Goal: Task Accomplishment & Management: Use online tool/utility

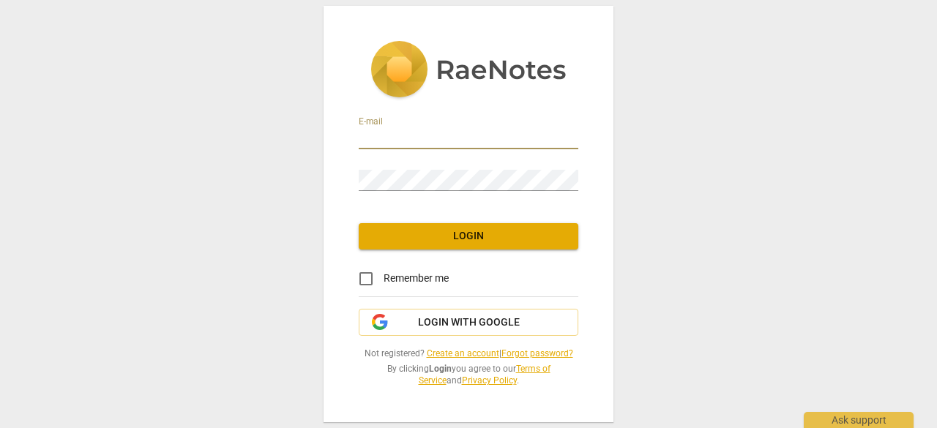
click at [434, 138] on input "email" at bounding box center [469, 138] width 220 height 21
type input "nashaat.hassan@gmail.com"
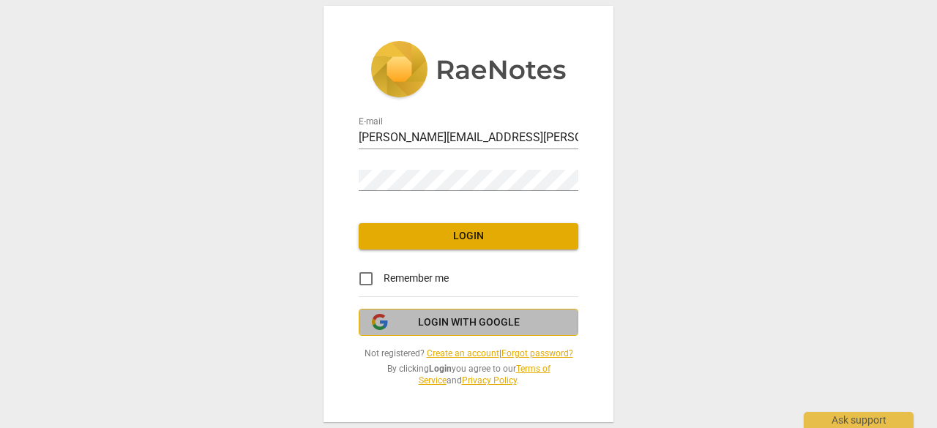
click at [462, 322] on span "Login with Google" at bounding box center [469, 322] width 102 height 15
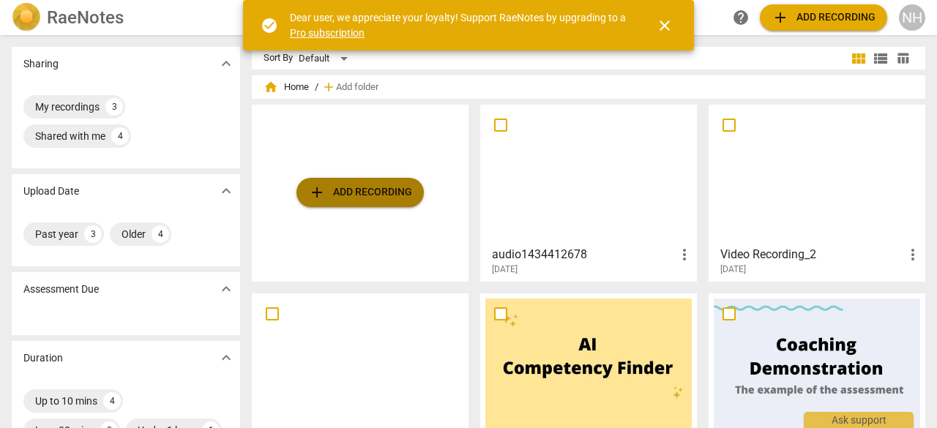
click at [392, 196] on span "add Add recording" at bounding box center [360, 193] width 104 height 18
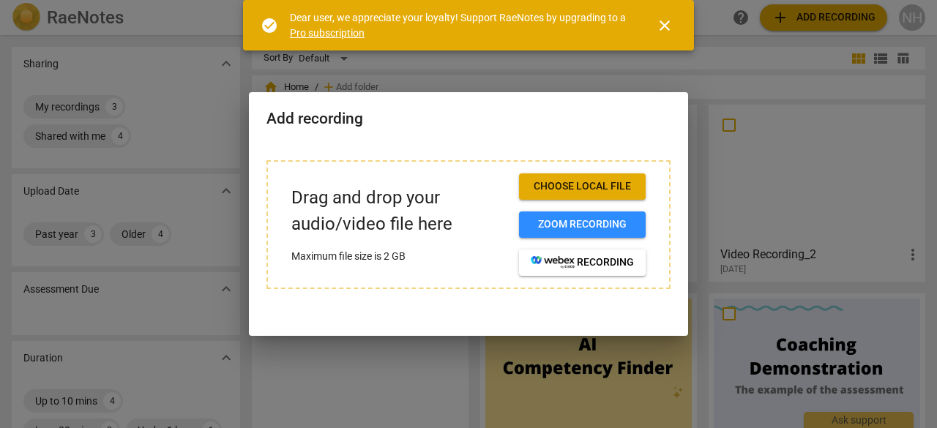
click at [597, 187] on span "Choose local file" at bounding box center [582, 186] width 103 height 15
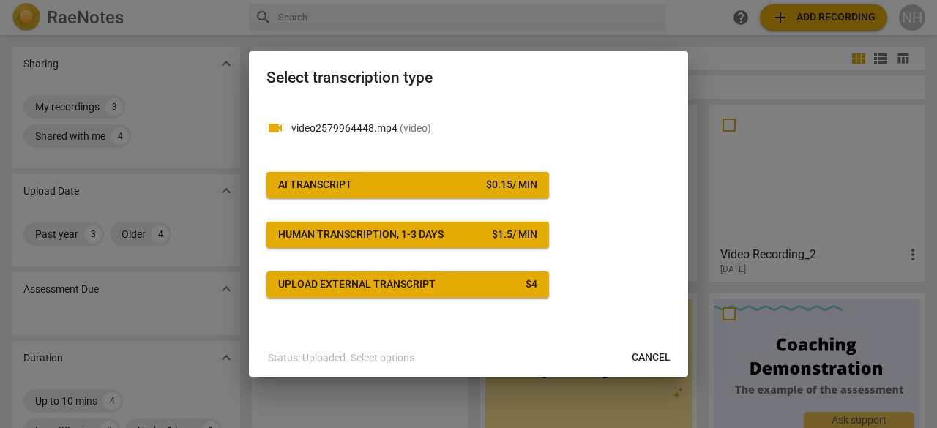
click at [488, 192] on button "AI Transcript $ 0.15 / min" at bounding box center [407, 185] width 283 height 26
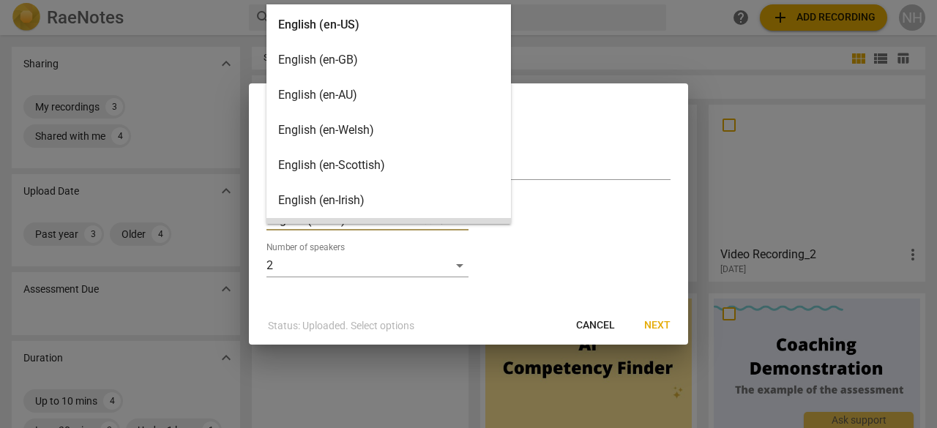
click at [347, 0] on body "RaeNotes search help add Add recording NH Sharing expand_more My recordings 3 S…" at bounding box center [468, 0] width 937 height 0
click at [351, 31] on div "English (en-US)" at bounding box center [388, 24] width 244 height 35
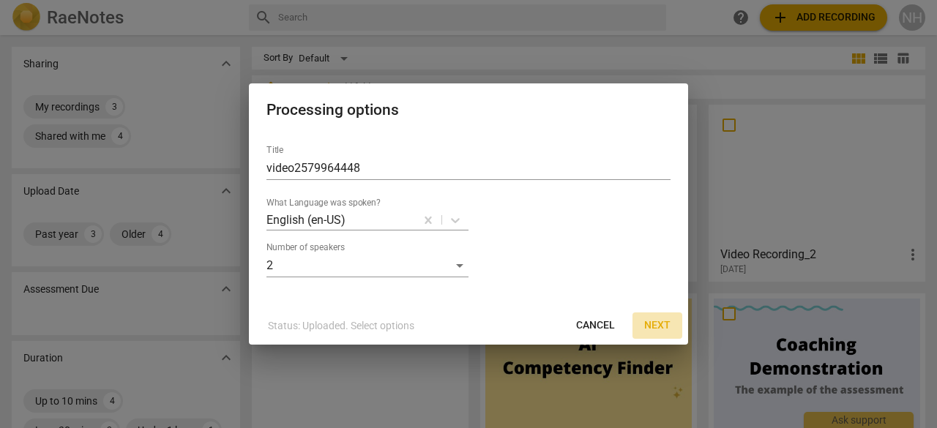
click at [655, 320] on span "Next" at bounding box center [657, 325] width 26 height 15
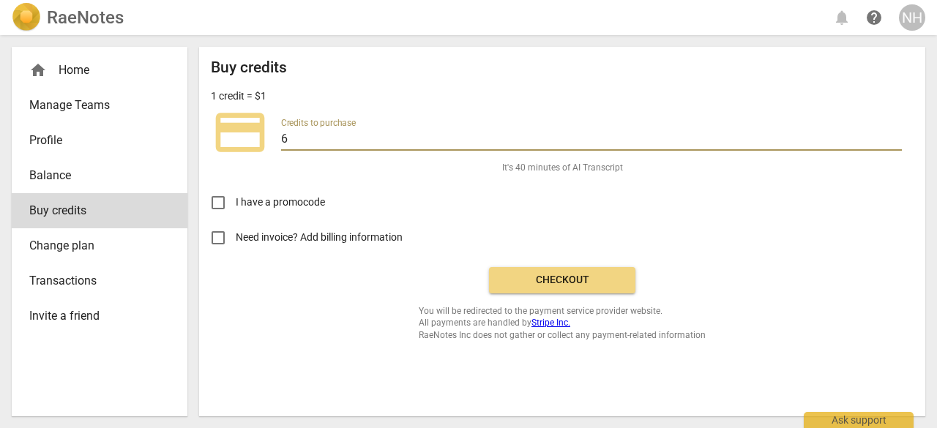
click at [307, 143] on input "6" at bounding box center [591, 140] width 621 height 21
type input "5"
click at [550, 277] on span "Checkout" at bounding box center [562, 280] width 123 height 15
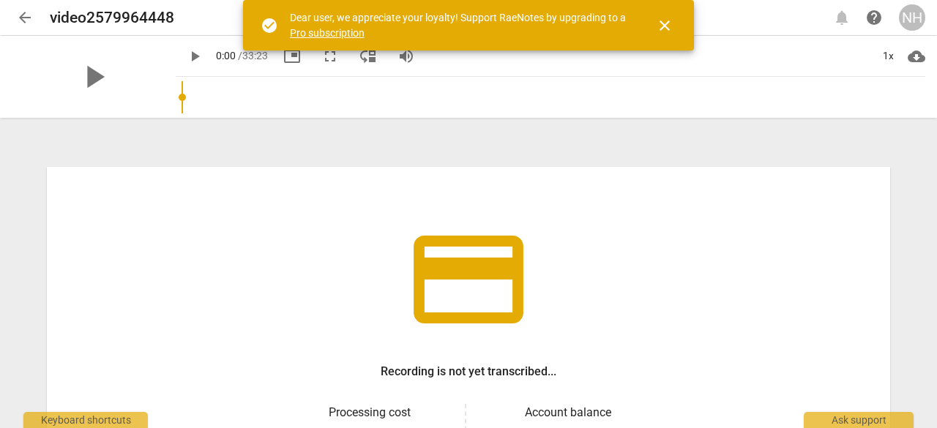
click at [665, 27] on span "close" at bounding box center [665, 26] width 18 height 18
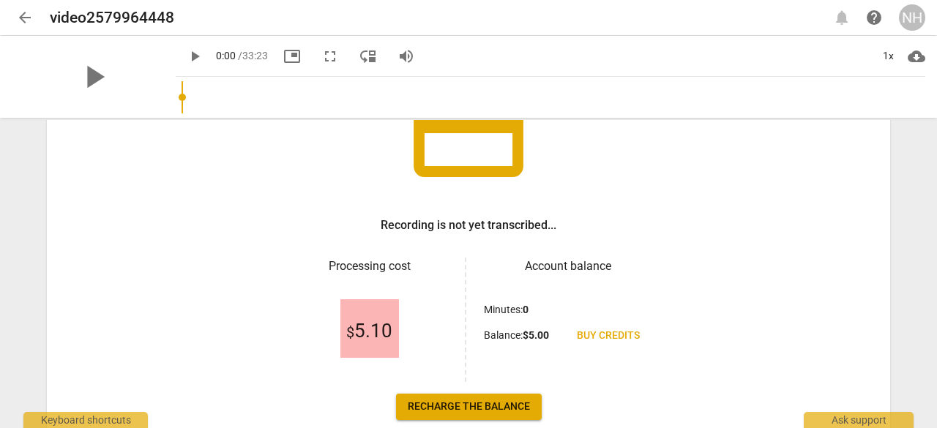
scroll to position [220, 0]
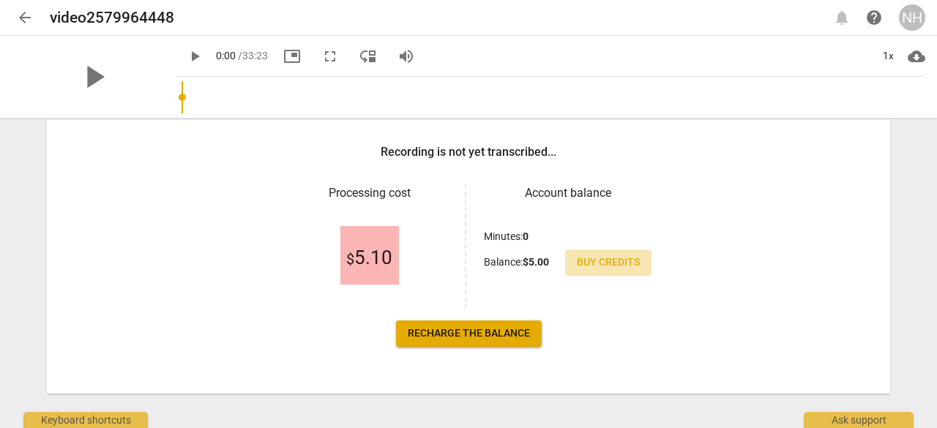
click at [610, 263] on span "Buy credits" at bounding box center [608, 262] width 63 height 15
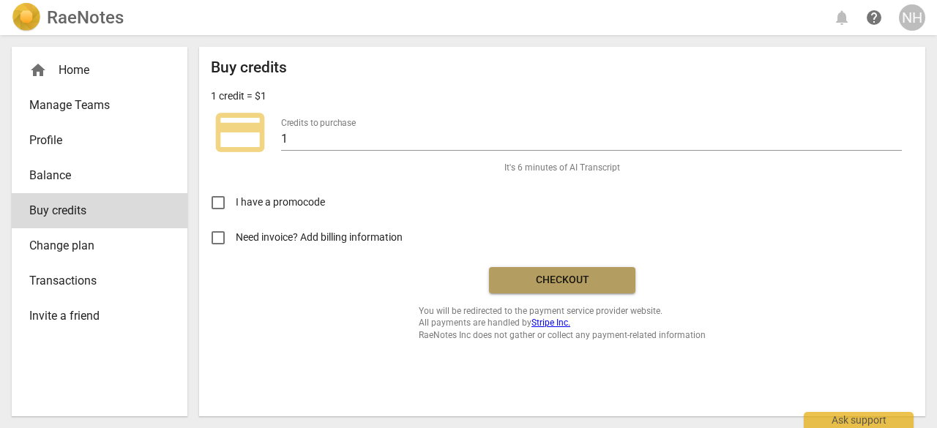
click at [517, 270] on button "Checkout" at bounding box center [562, 280] width 146 height 26
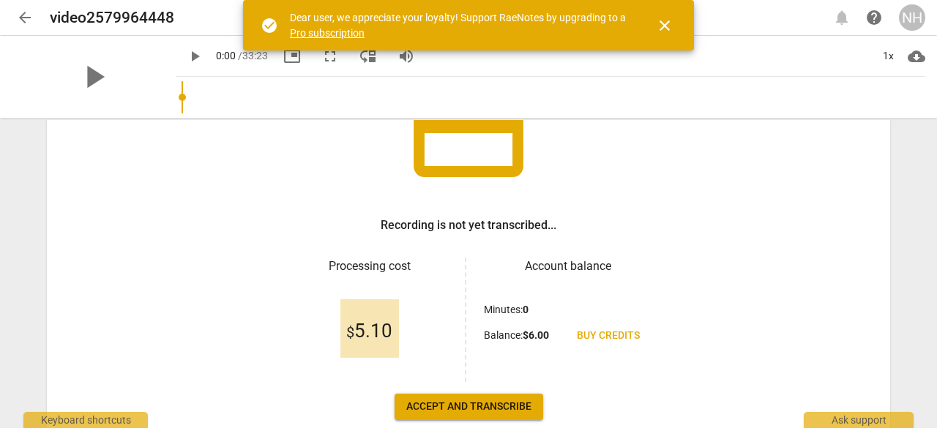
scroll to position [220, 0]
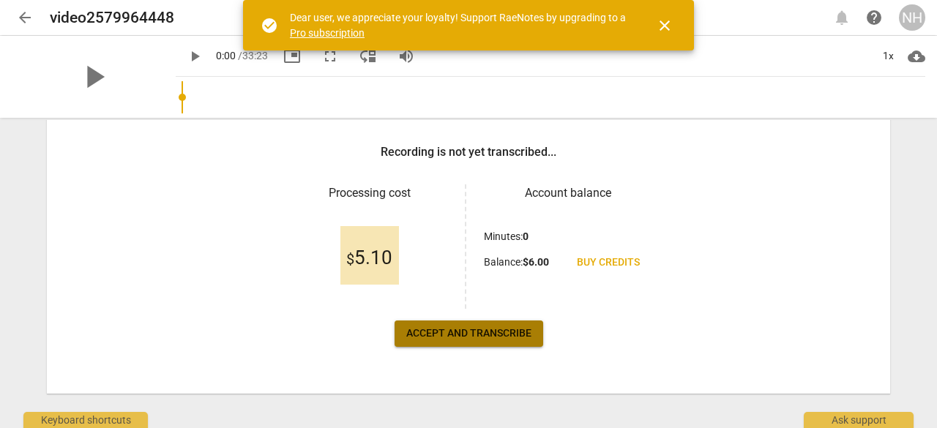
click at [528, 333] on span "Accept and transcribe" at bounding box center [468, 333] width 125 height 15
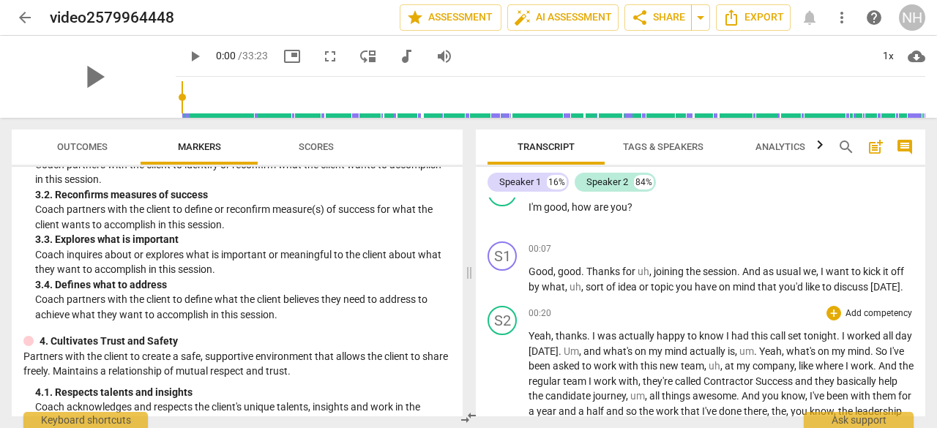
scroll to position [0, 0]
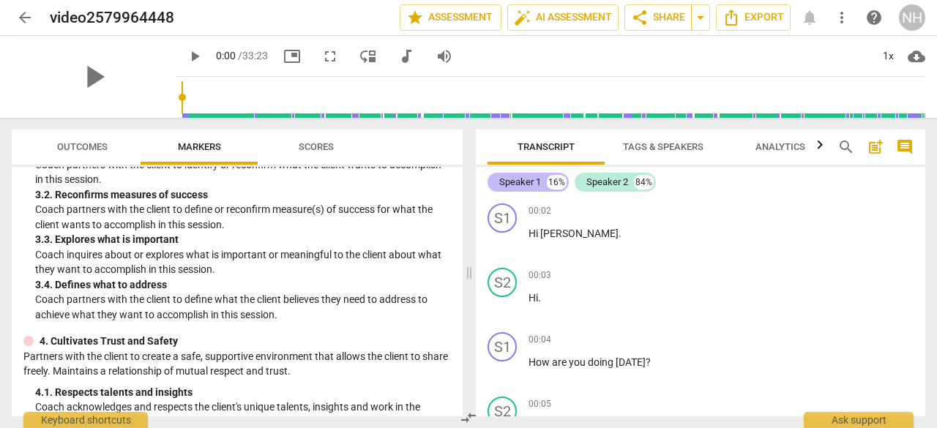
click at [523, 183] on div "Speaker 1" at bounding box center [520, 182] width 42 height 15
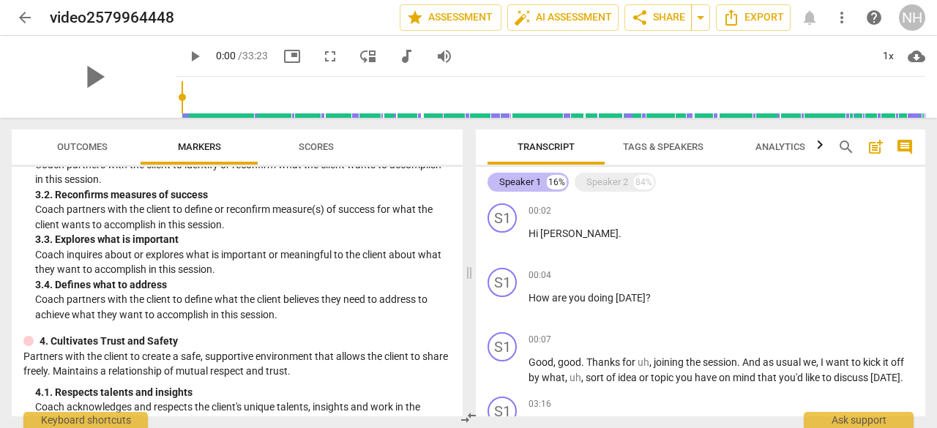
click at [523, 183] on div "Speaker 1" at bounding box center [520, 182] width 42 height 15
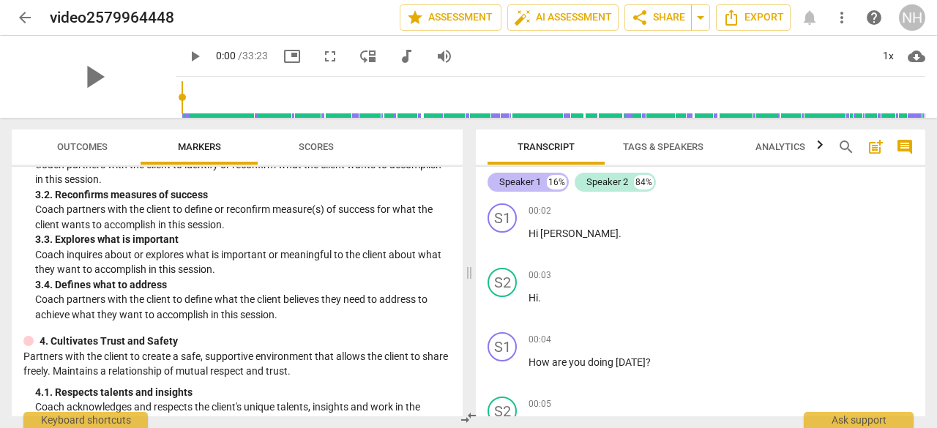
click at [524, 184] on div "Speaker 1" at bounding box center [520, 182] width 42 height 15
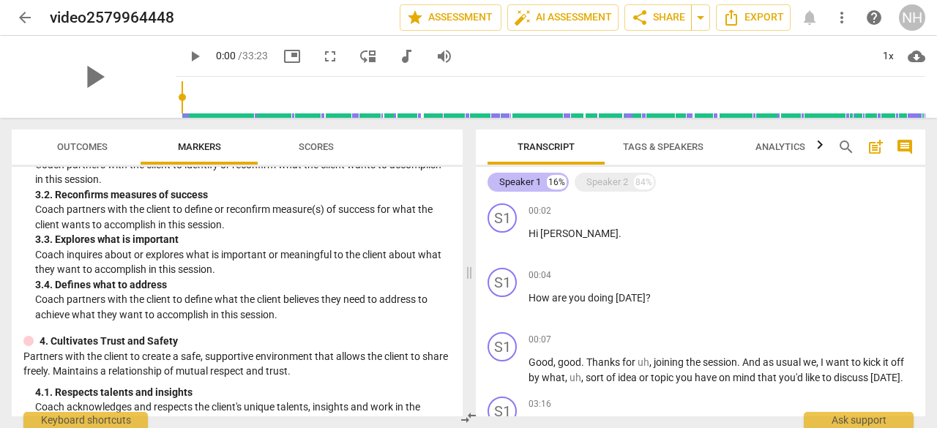
click at [524, 184] on div "Speaker 1" at bounding box center [520, 182] width 42 height 15
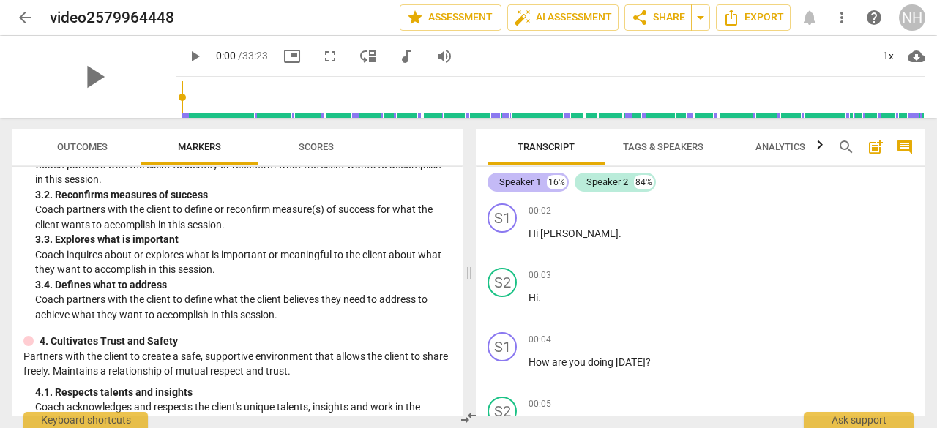
click at [524, 184] on div "Speaker 1" at bounding box center [520, 182] width 42 height 15
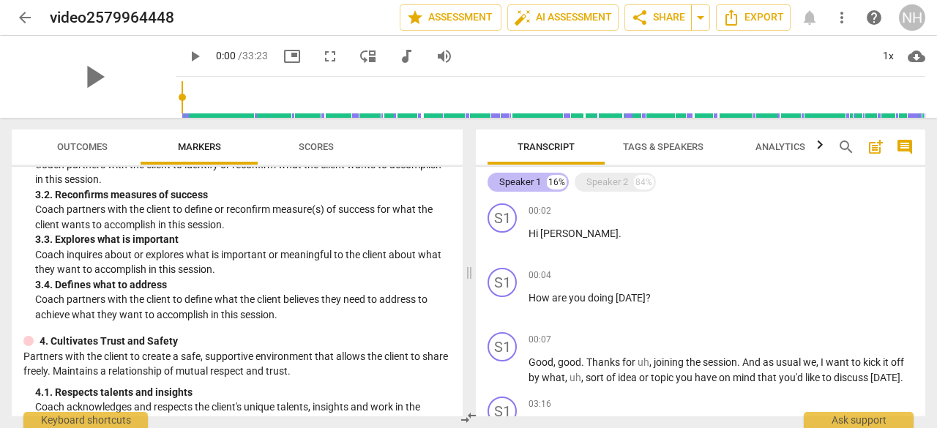
click at [524, 184] on div "Speaker 1" at bounding box center [520, 182] width 42 height 15
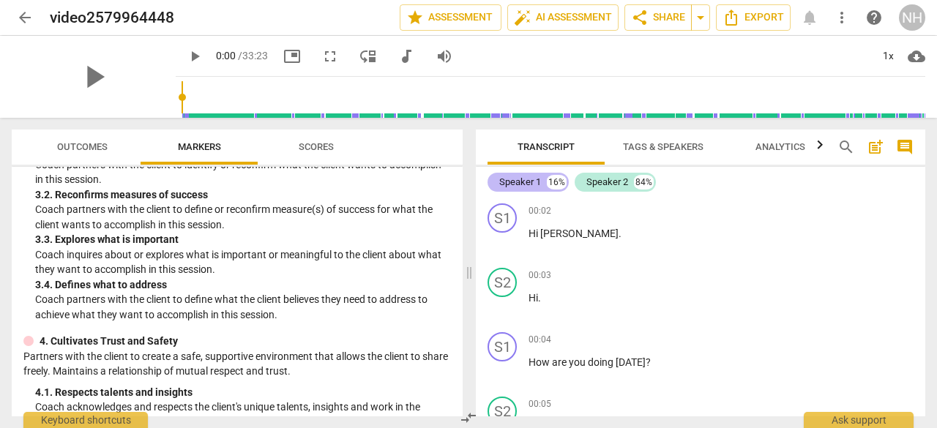
drag, startPoint x: 524, startPoint y: 184, endPoint x: 515, endPoint y: 185, distance: 8.9
click at [515, 185] on div "Speaker 1" at bounding box center [520, 182] width 42 height 15
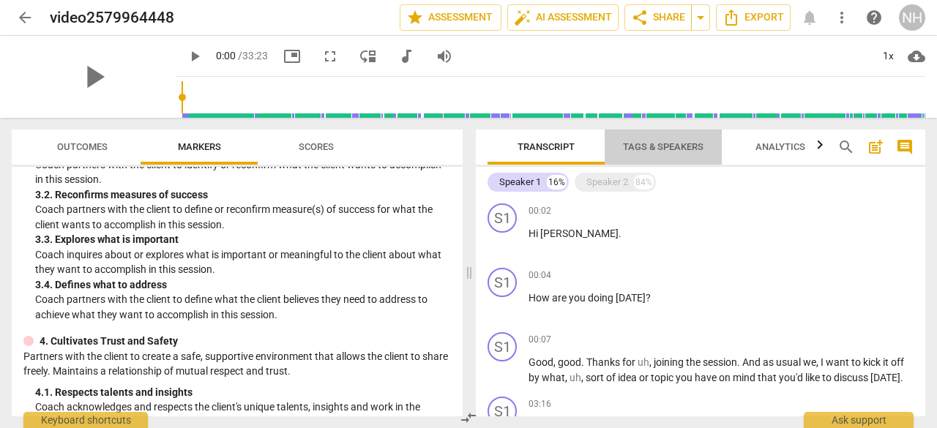
click at [652, 143] on span "Tags & Speakers" at bounding box center [663, 146] width 81 height 11
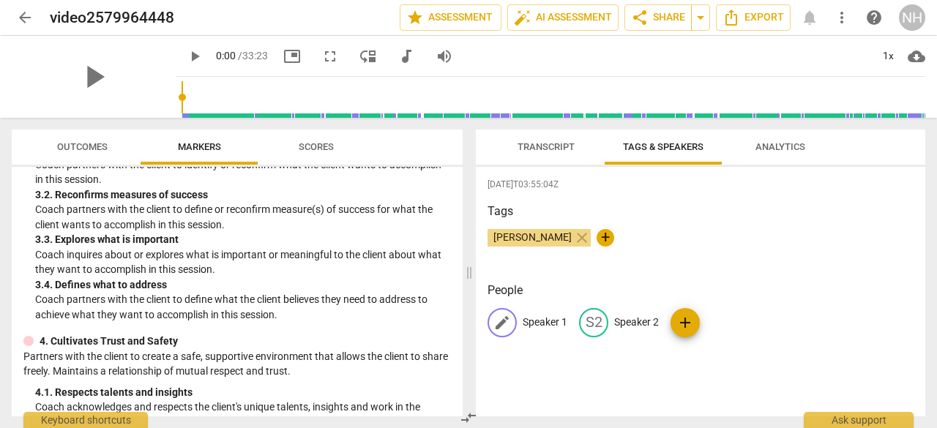
click at [541, 323] on p "Speaker 1" at bounding box center [545, 322] width 45 height 15
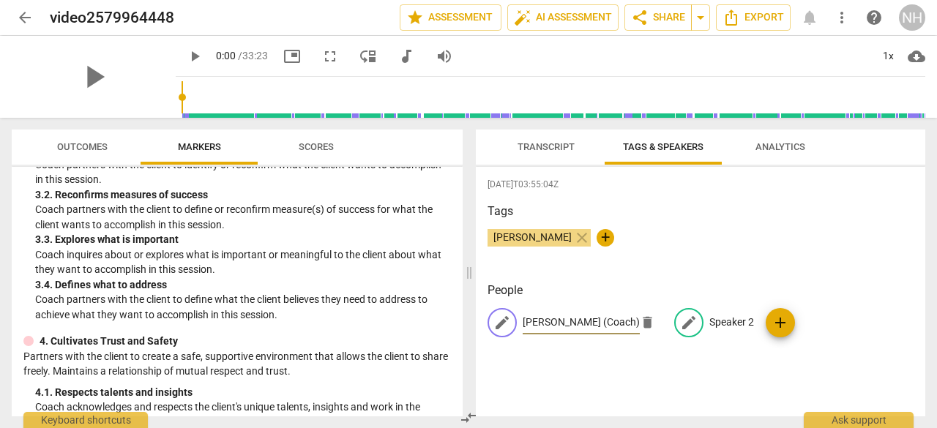
type input "Nash (Coach)"
click at [719, 325] on p "Speaker 2" at bounding box center [731, 322] width 45 height 15
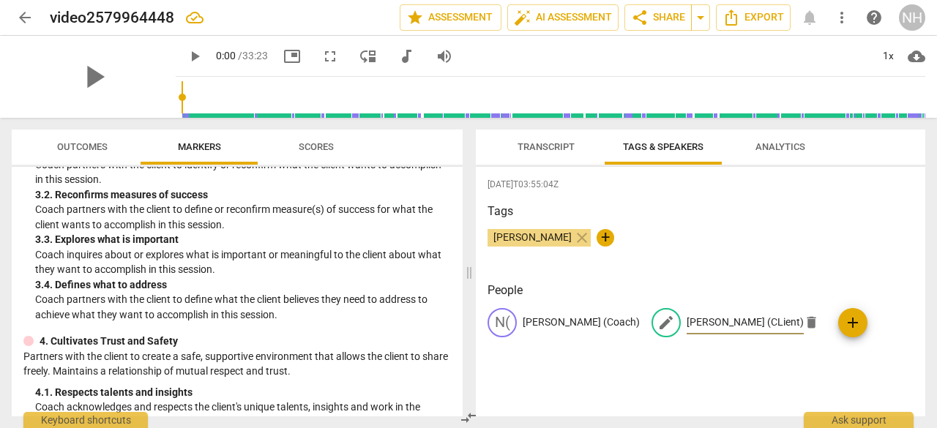
click at [686, 329] on input "Brooke (CLient)" at bounding box center [744, 322] width 117 height 23
type input "Brooke (Client)"
click at [679, 220] on div "Tags Nash Hassan close +" at bounding box center [700, 236] width 426 height 67
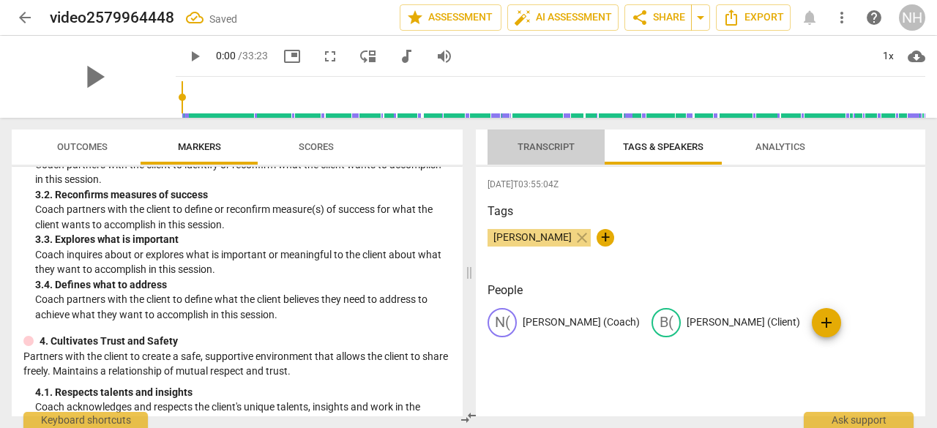
click at [552, 155] on span "Transcript" at bounding box center [546, 148] width 92 height 20
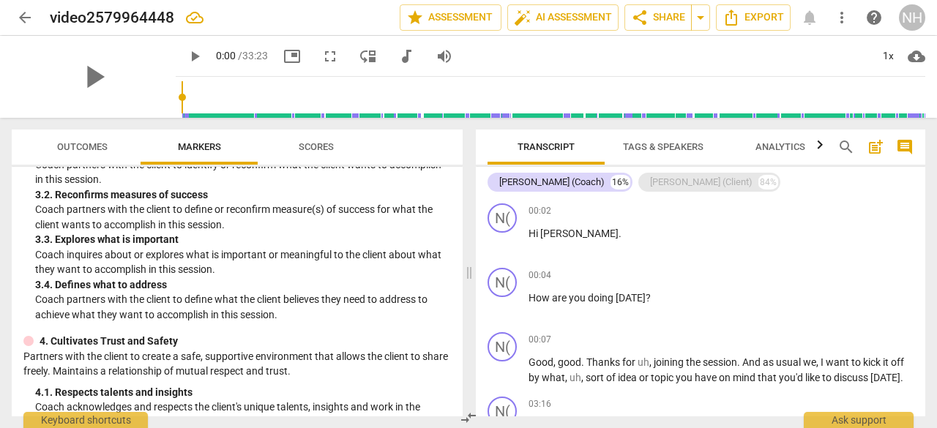
click at [650, 179] on div "Brooke (Client)" at bounding box center [701, 182] width 102 height 15
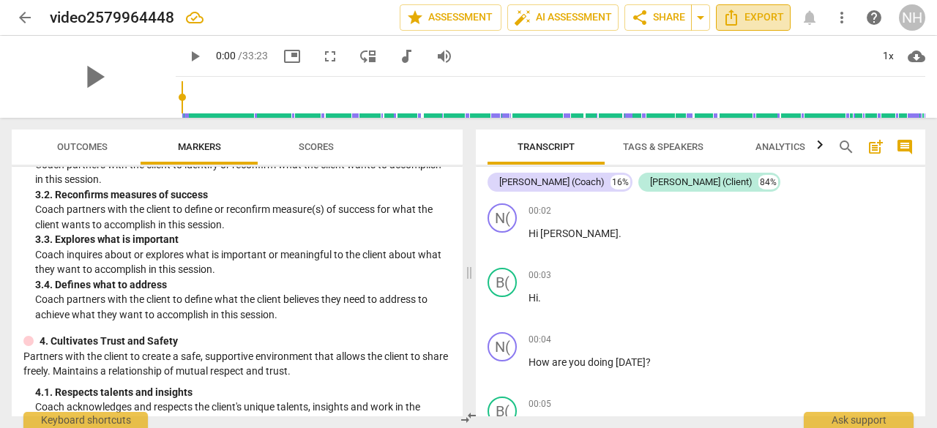
click at [763, 21] on span "Export" at bounding box center [752, 18] width 61 height 18
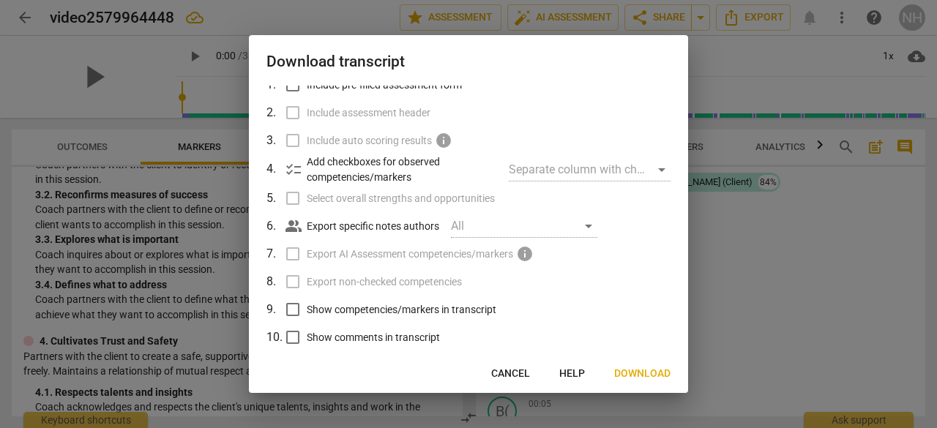
scroll to position [126, 0]
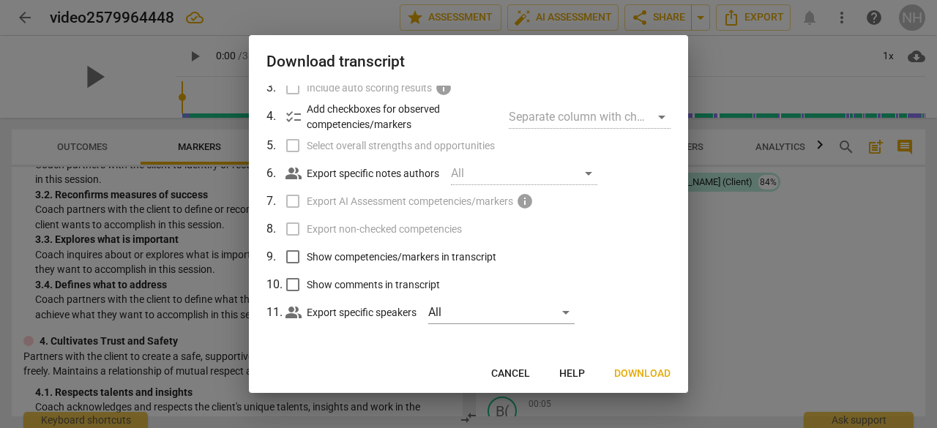
click at [643, 375] on span "Download" at bounding box center [642, 374] width 56 height 15
